Goal: Task Accomplishment & Management: Manage account settings

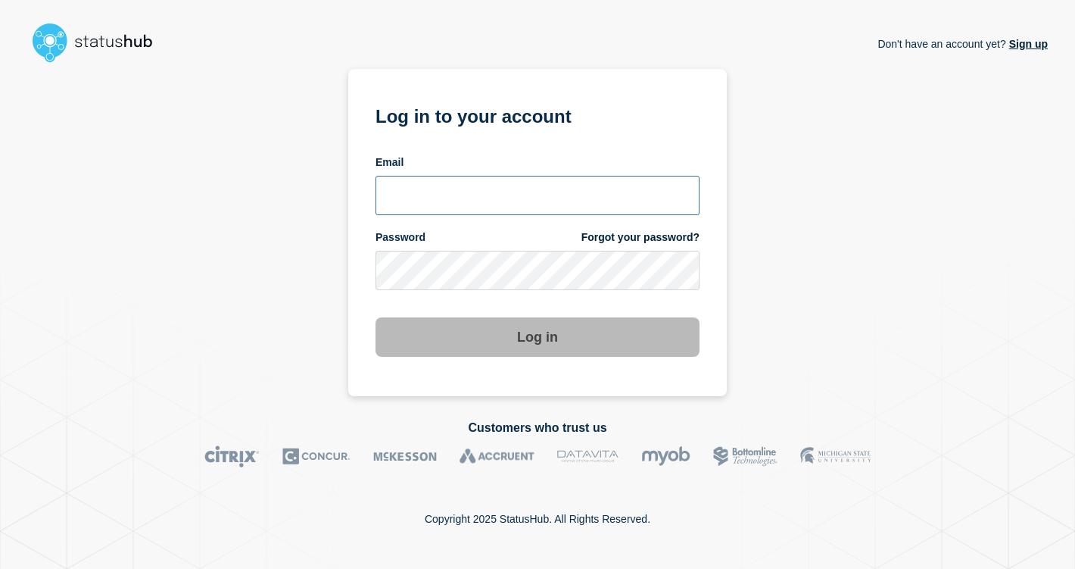
type input "[EMAIL_ADDRESS][PERSON_NAME][DOMAIN_NAME]"
click at [500, 335] on button "Log in" at bounding box center [538, 336] width 324 height 39
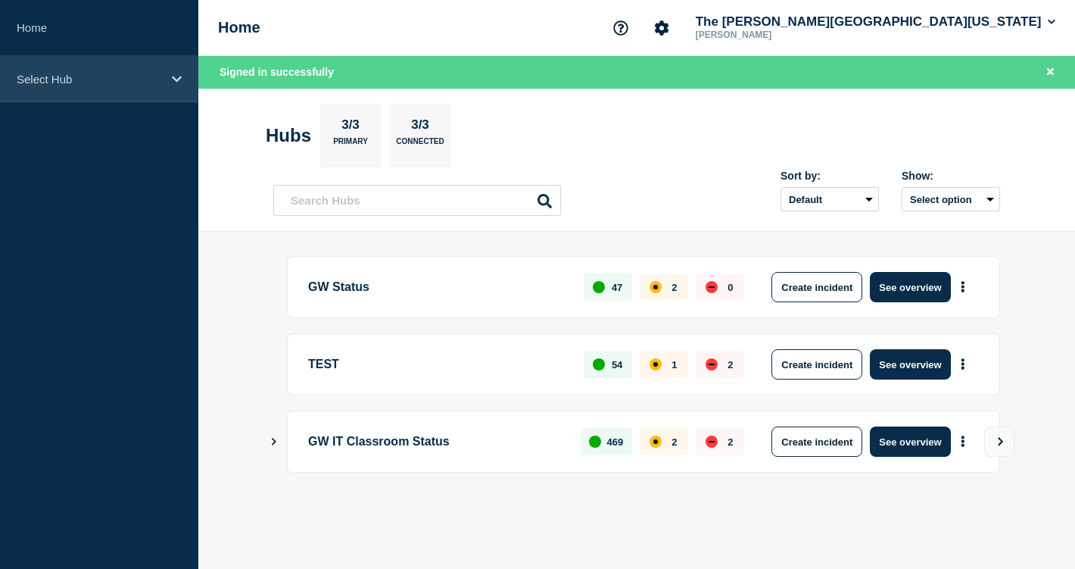
click at [89, 87] on div "Select Hub" at bounding box center [99, 79] width 198 height 46
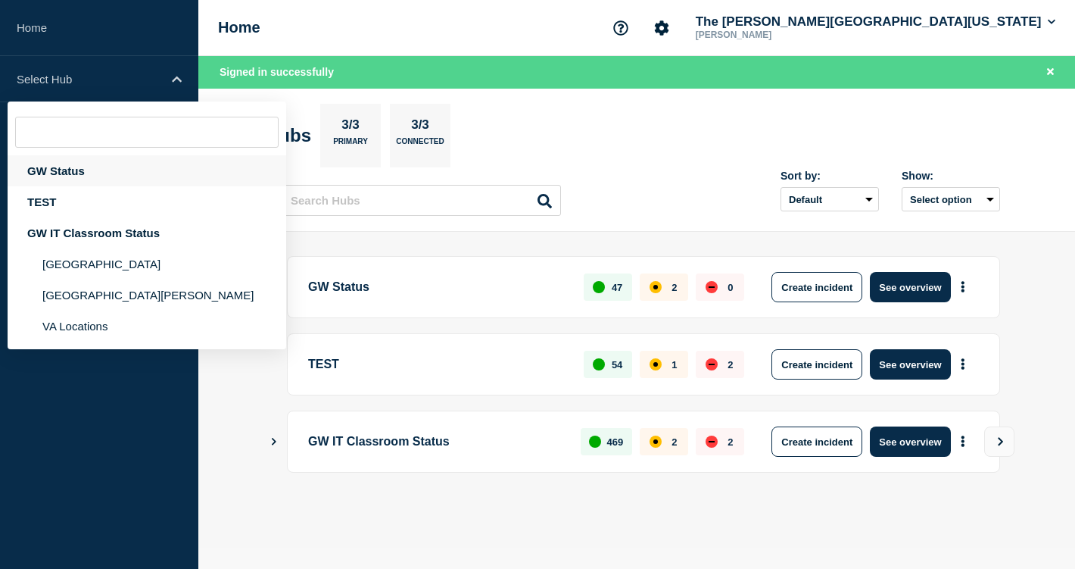
click at [68, 179] on div "GW Status" at bounding box center [147, 170] width 279 height 31
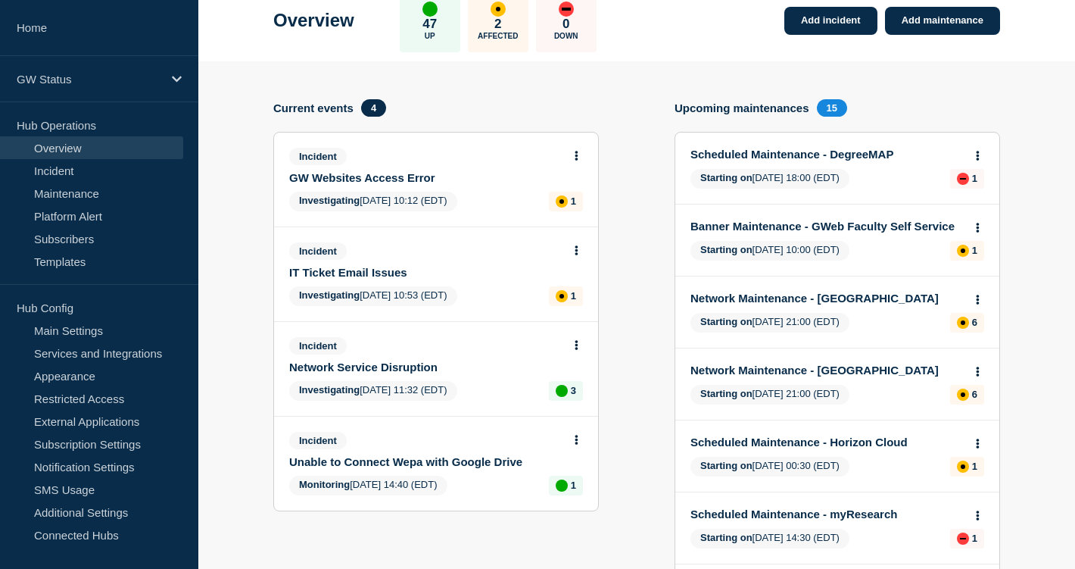
scroll to position [88, 0]
click at [352, 278] on link "IT Ticket Email Issues" at bounding box center [425, 271] width 273 height 13
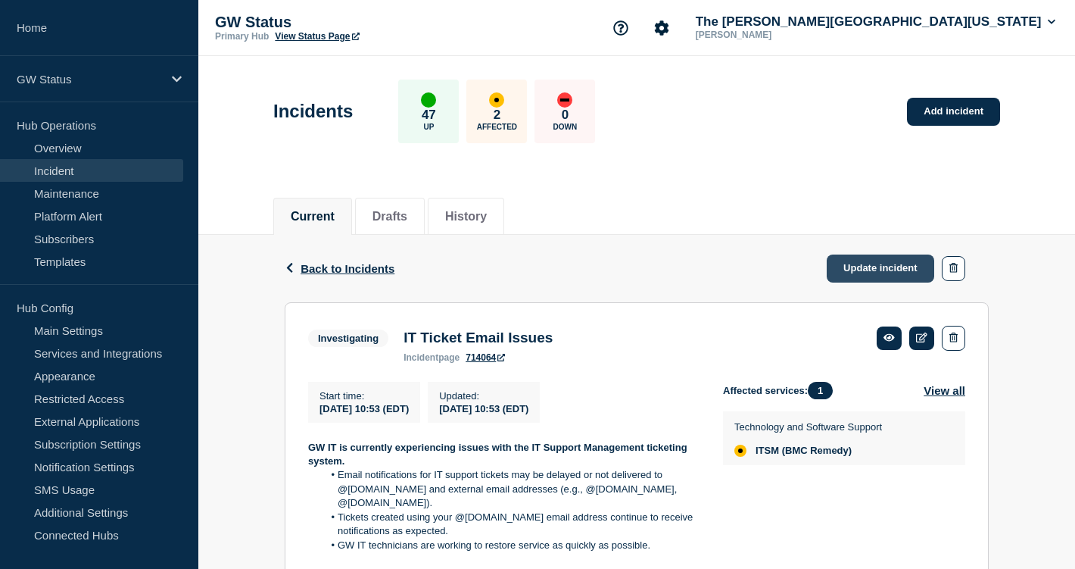
click at [899, 266] on link "Update incident" at bounding box center [881, 268] width 108 height 28
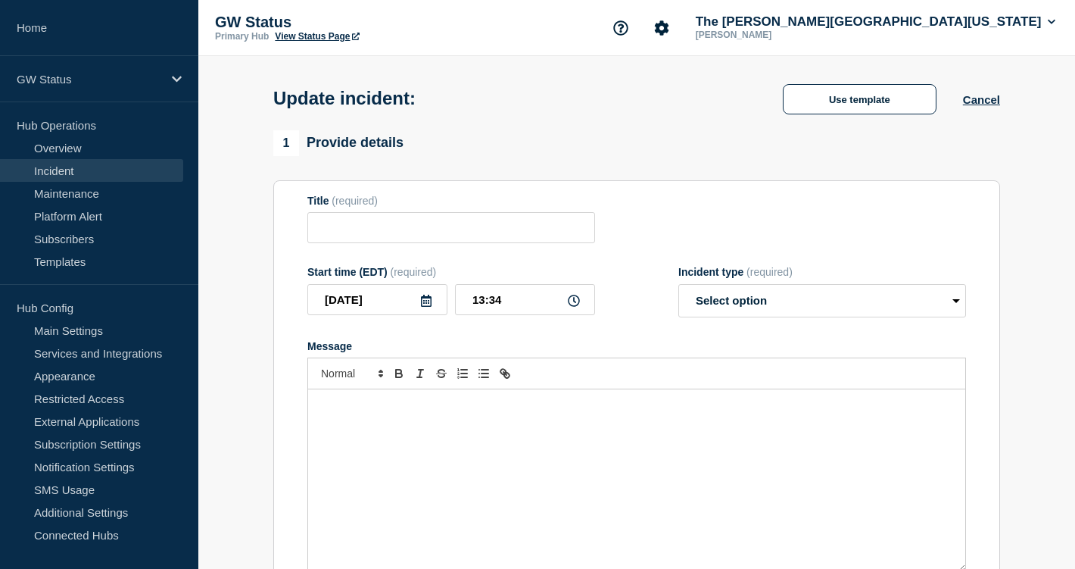
type input "IT Ticket Email Issues"
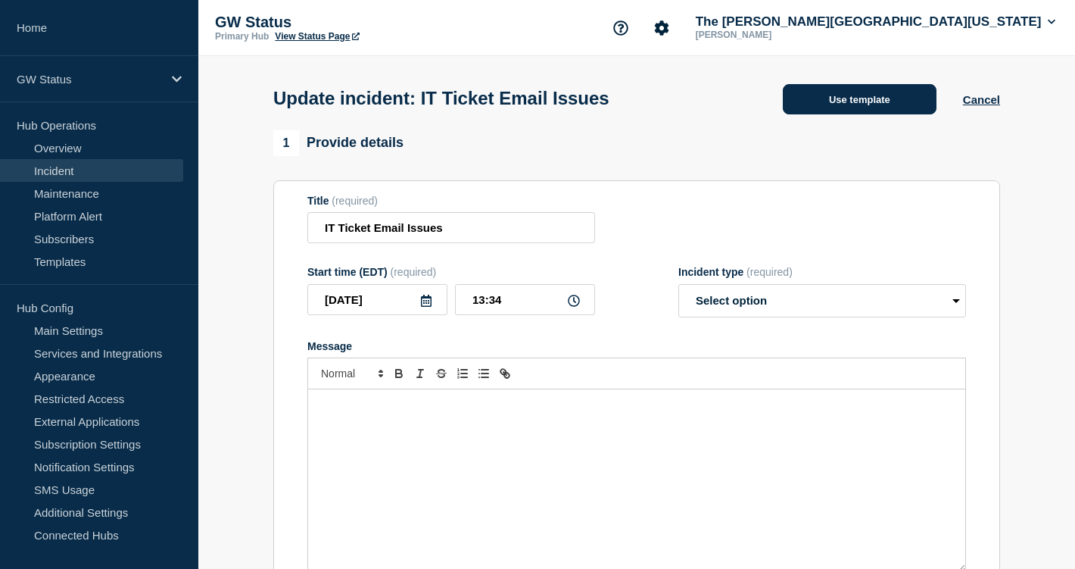
click at [900, 108] on button "Use template" at bounding box center [860, 99] width 154 height 30
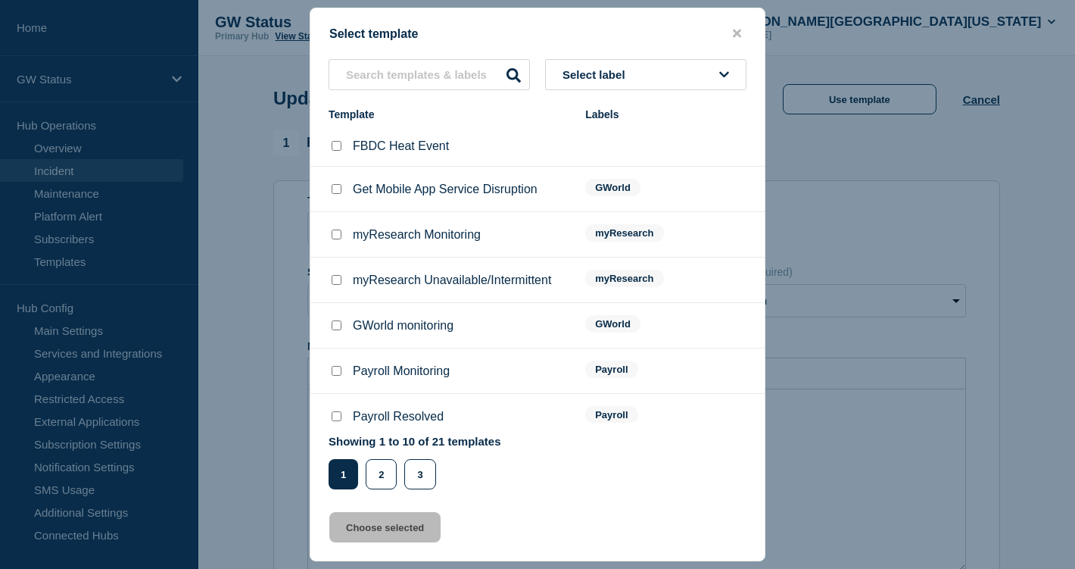
click at [625, 81] on button "Select label" at bounding box center [645, 74] width 201 height 31
click at [600, 160] on button "Generic" at bounding box center [645, 157] width 201 height 31
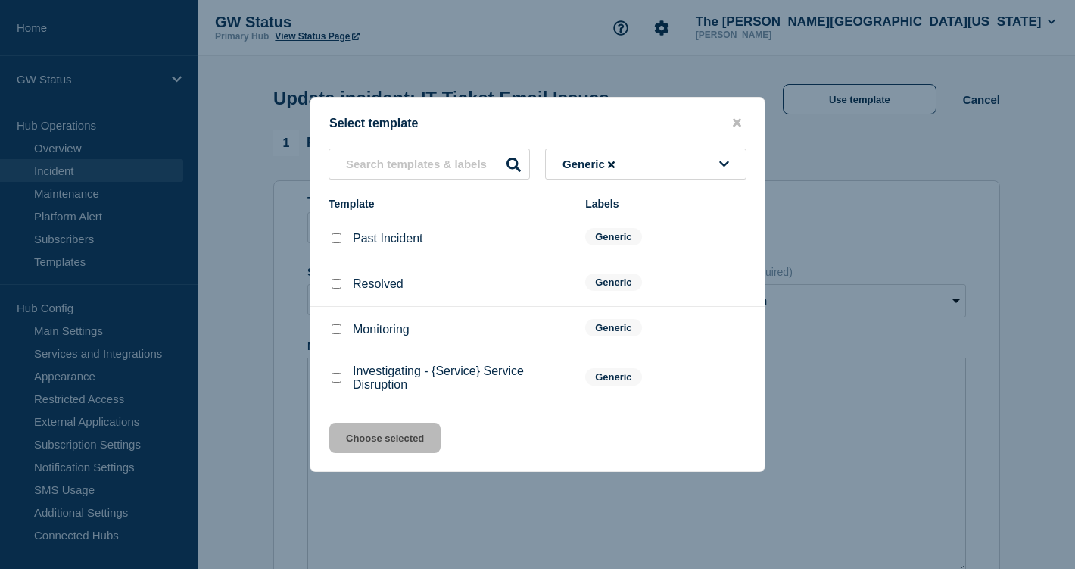
click at [338, 329] on input "Monitoring checkbox" at bounding box center [337, 329] width 10 height 10
checkbox input "true"
click at [379, 444] on button "Choose selected" at bounding box center [384, 438] width 111 height 30
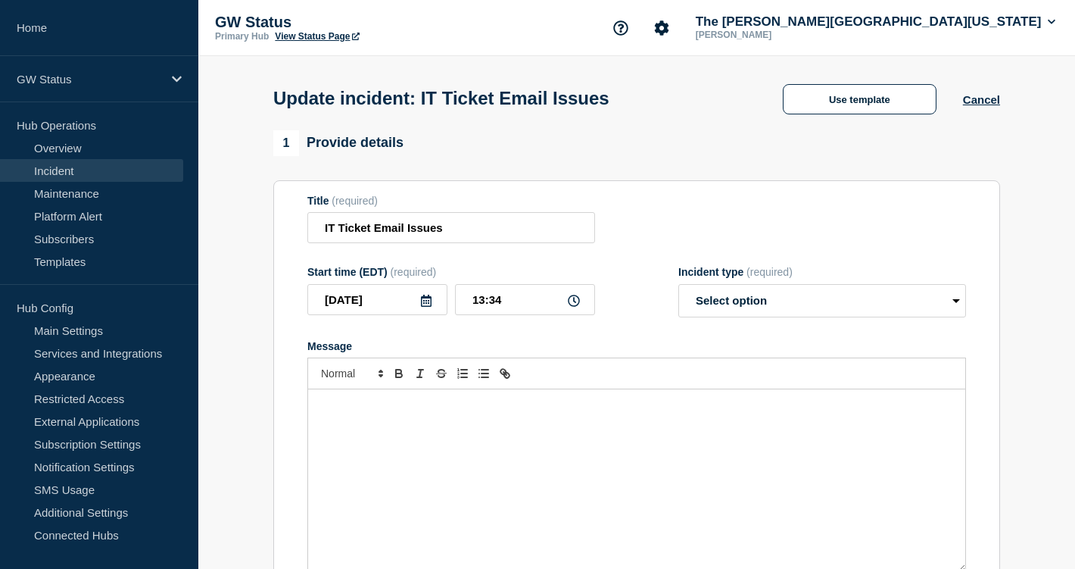
select select "monitoring"
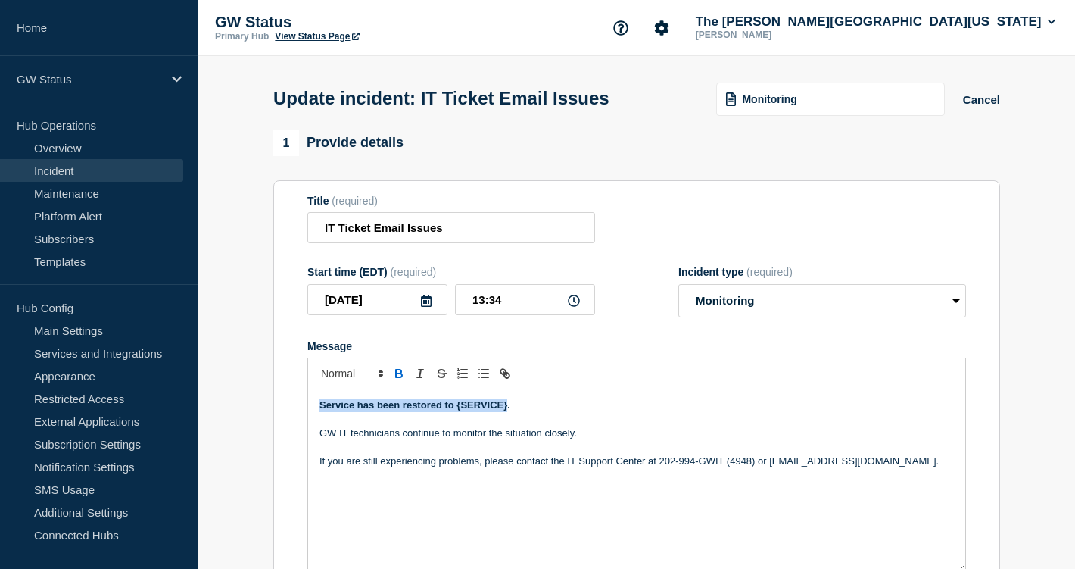
drag, startPoint x: 507, startPoint y: 421, endPoint x: 304, endPoint y: 426, distance: 203.0
click at [304, 426] on section "Title (required) IT Ticket Email Issues Start time (EDT) (required) 2025-09-12 …" at bounding box center [636, 383] width 727 height 407
click at [558, 412] on p "Email notifications to law and external email addresses are now being received ." at bounding box center [637, 405] width 635 height 14
click at [317, 421] on div "Email notifications to law and external email addresses are now being received …" at bounding box center [636, 480] width 657 height 182
drag, startPoint x: 722, startPoint y: 418, endPoint x: 315, endPoint y: 412, distance: 407.4
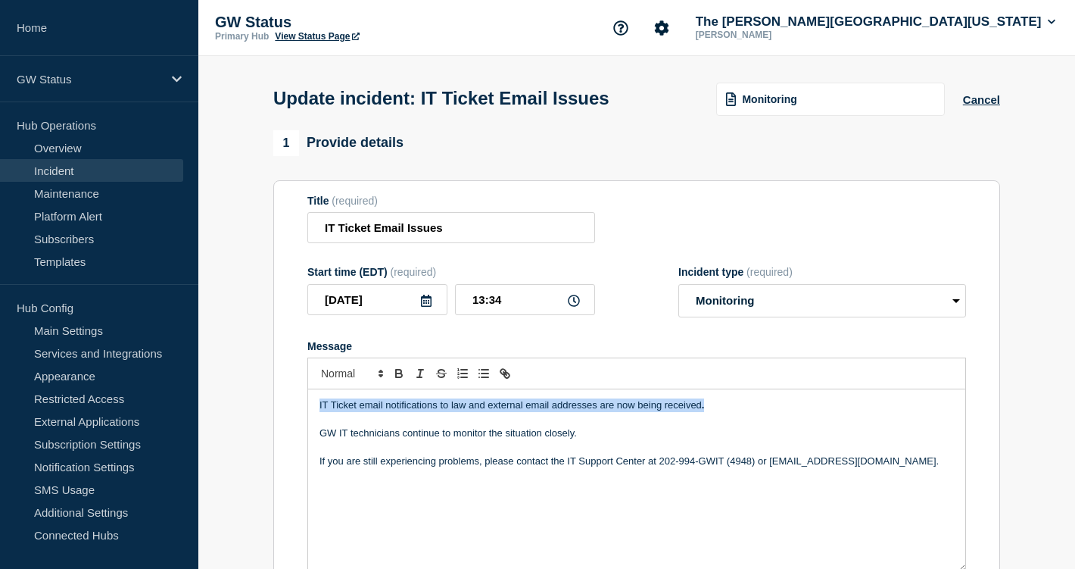
click at [315, 412] on div "IT Ticket email notifications to law and external email addresses are now being…" at bounding box center [636, 480] width 657 height 182
copy p "IT Ticket email notifications to law and external email addresses are now being…"
click at [454, 412] on p "Email notifications for IT ticketsare now being successfully received" at bounding box center [637, 405] width 635 height 14
drag, startPoint x: 474, startPoint y: 419, endPoint x: 492, endPoint y: 419, distance: 18.2
click at [492, 412] on p "Email notifications for IT tickets are now being successfully received" at bounding box center [637, 405] width 635 height 14
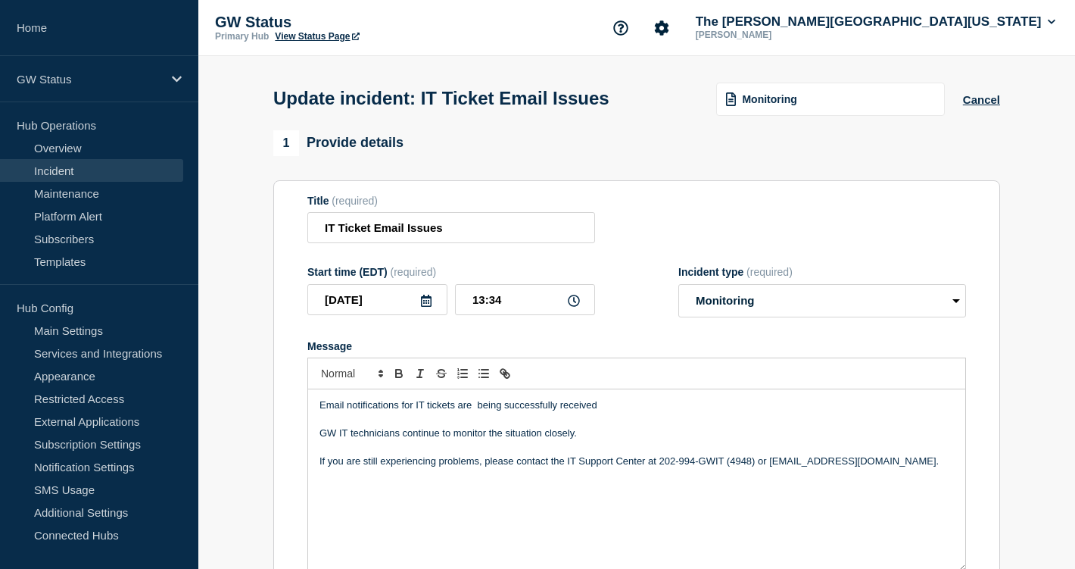
click at [583, 468] on p "If you are still experiencing problems, please contact the IT Support Center at…" at bounding box center [637, 461] width 635 height 14
click at [480, 412] on p "Email notifications for IT tickets are being successfully received" at bounding box center [637, 405] width 635 height 14
drag, startPoint x: 604, startPoint y: 418, endPoint x: 503, endPoint y: 417, distance: 100.7
click at [503, 412] on p "Email notifications for IT tickets are being successfully received" at bounding box center [637, 405] width 635 height 14
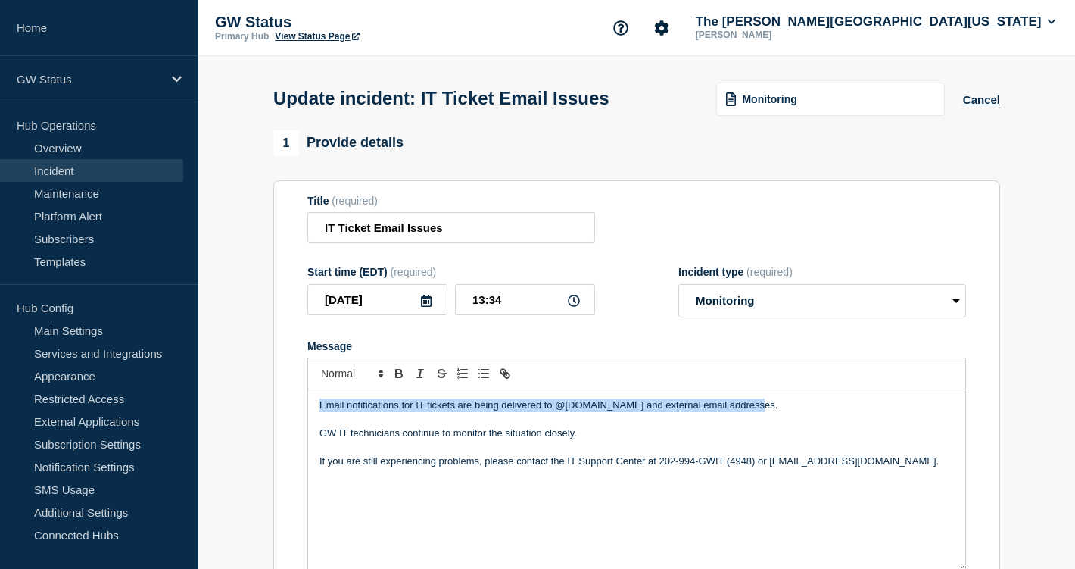
drag, startPoint x: 750, startPoint y: 422, endPoint x: 317, endPoint y: 419, distance: 433.1
click at [317, 419] on div "Email notifications for IT tickets are being delivered to @law.gwu.edu and exte…" at bounding box center [636, 480] width 657 height 182
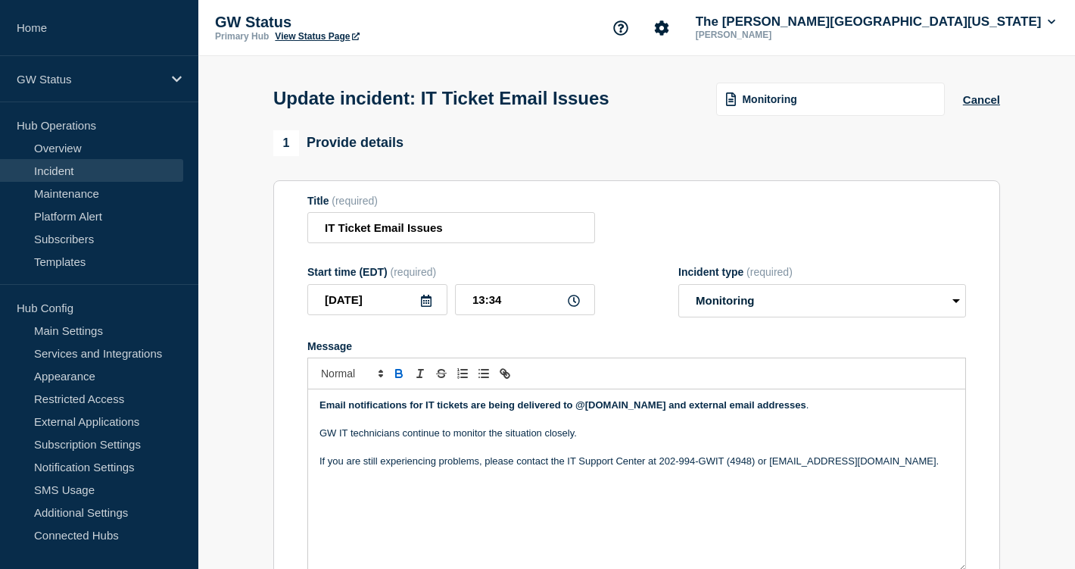
click at [672, 440] on p "GW IT technicians continue to monitor the situation closely." at bounding box center [637, 433] width 635 height 14
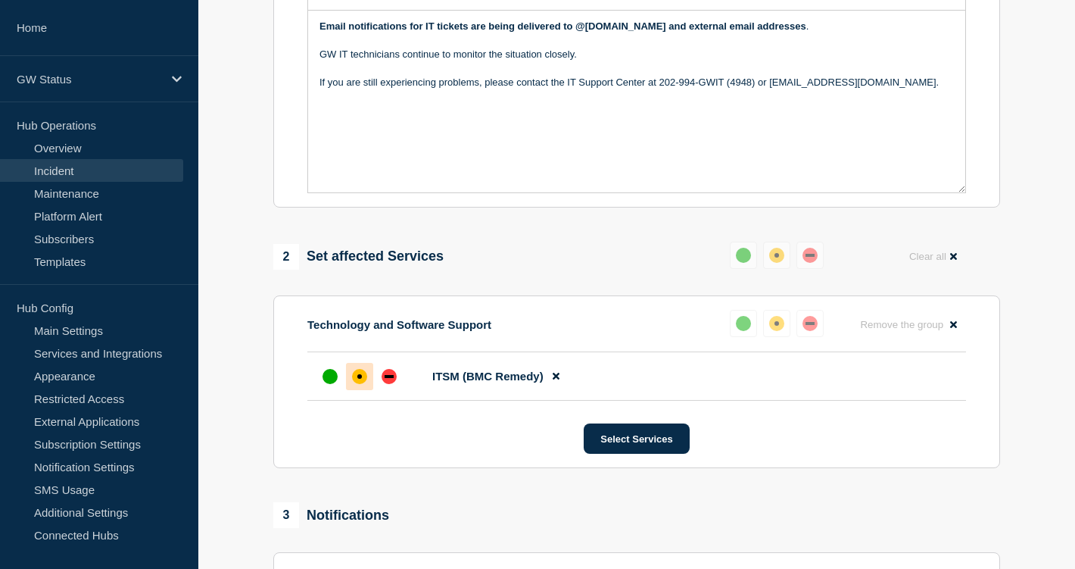
scroll to position [395, 0]
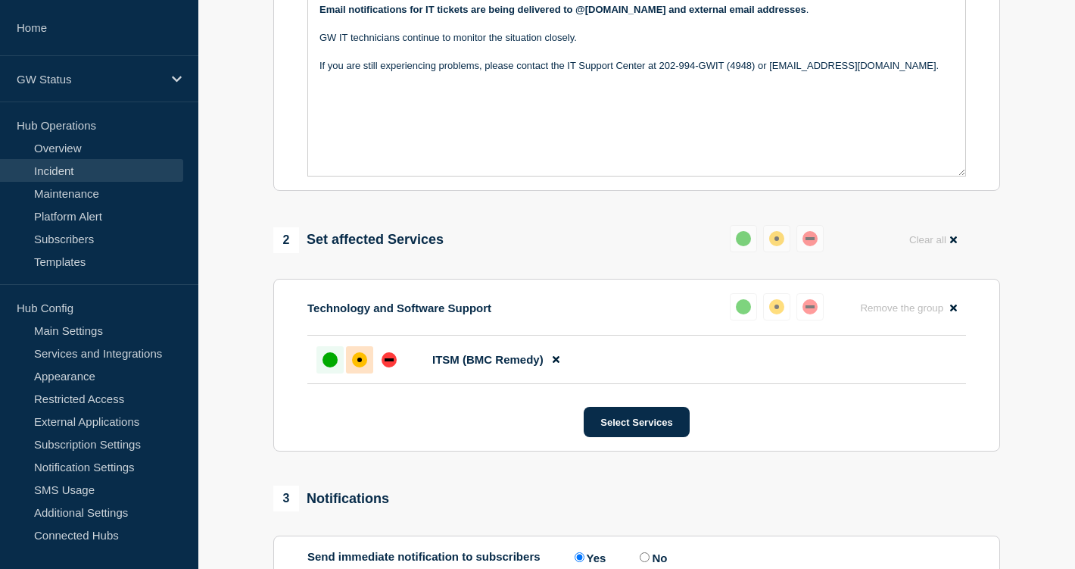
click at [325, 367] on div "up" at bounding box center [330, 359] width 15 height 15
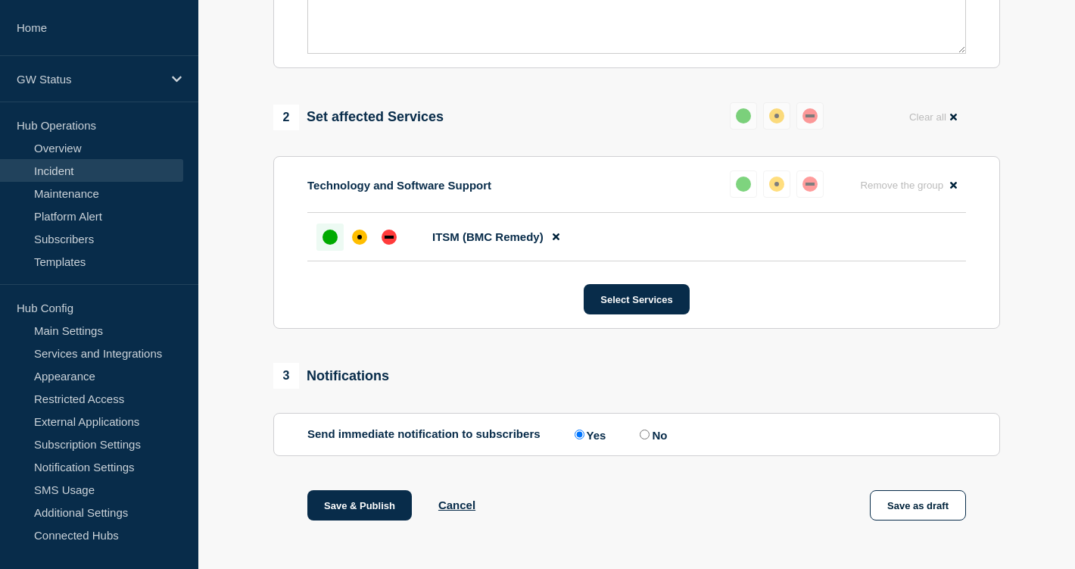
scroll to position [681, 0]
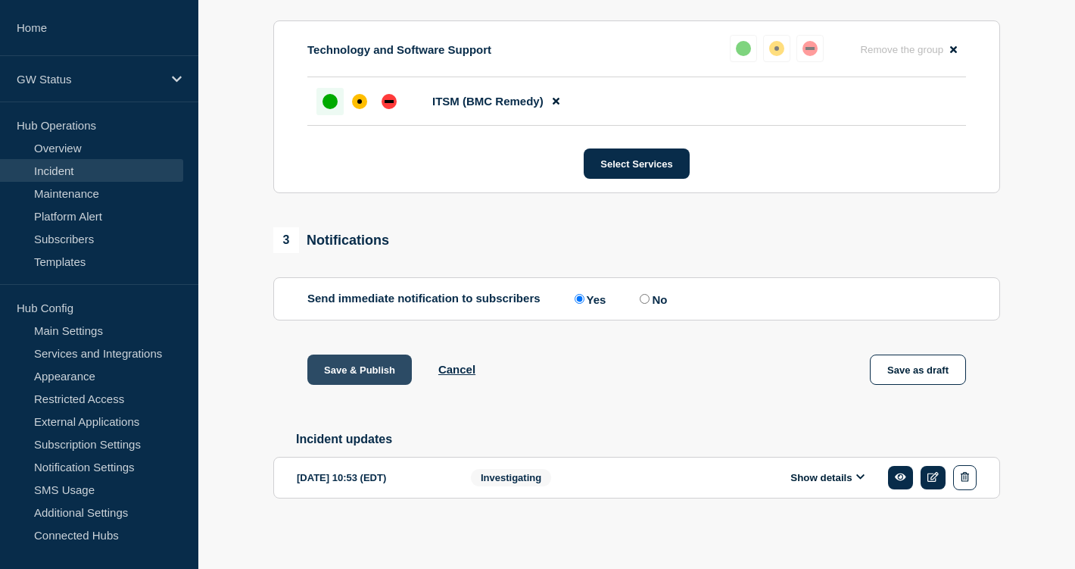
click at [339, 372] on button "Save & Publish" at bounding box center [359, 369] width 104 height 30
